Goal: Transaction & Acquisition: Download file/media

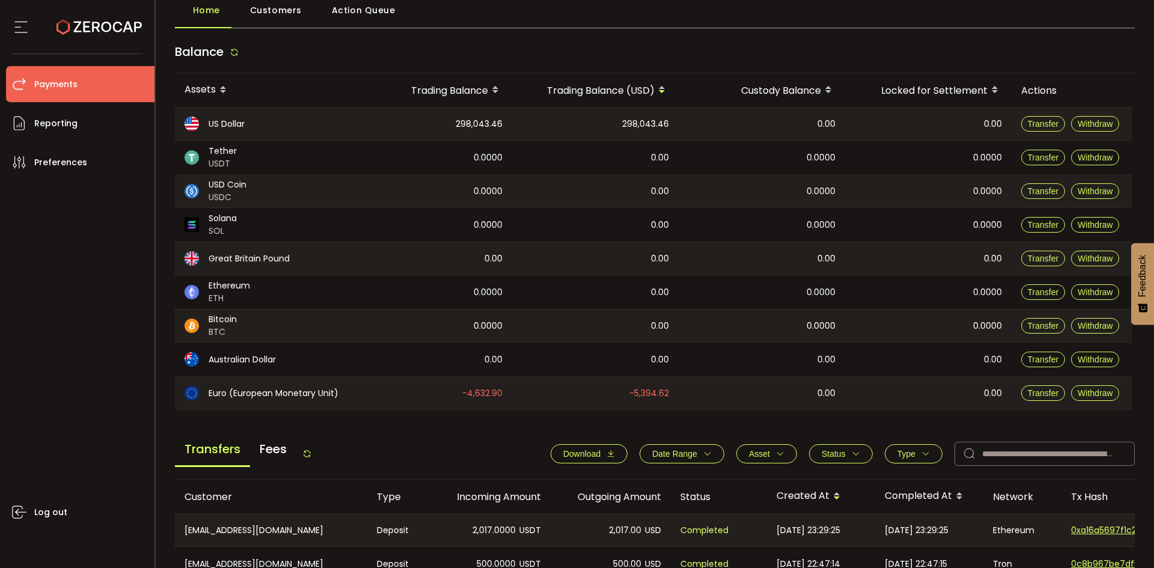
scroll to position [240, 0]
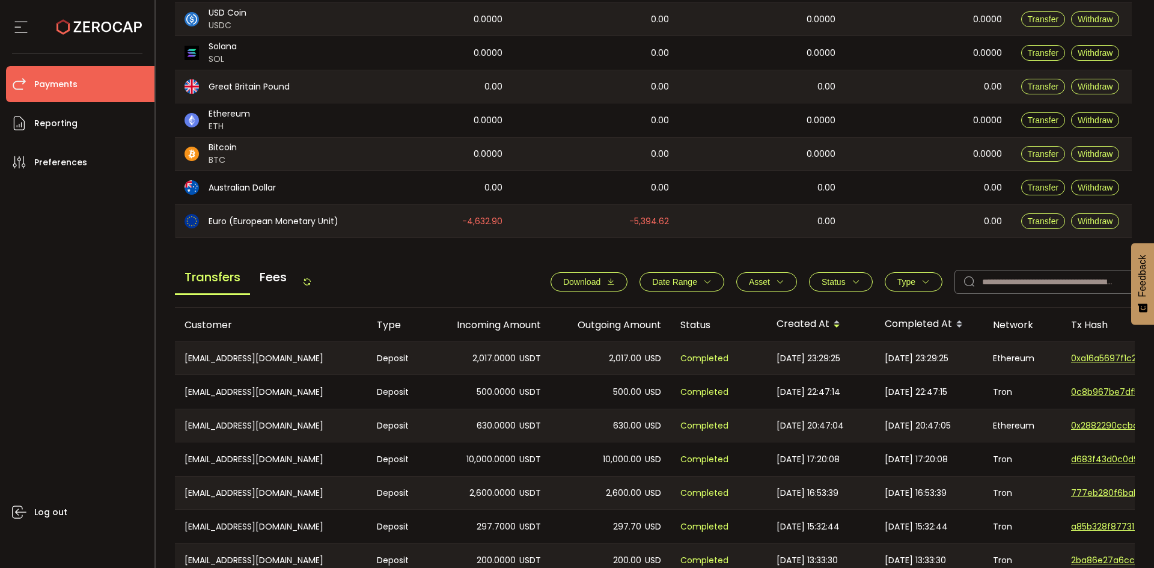
click at [595, 281] on span "Download" at bounding box center [581, 282] width 37 height 10
